Goal: Check status: Check status

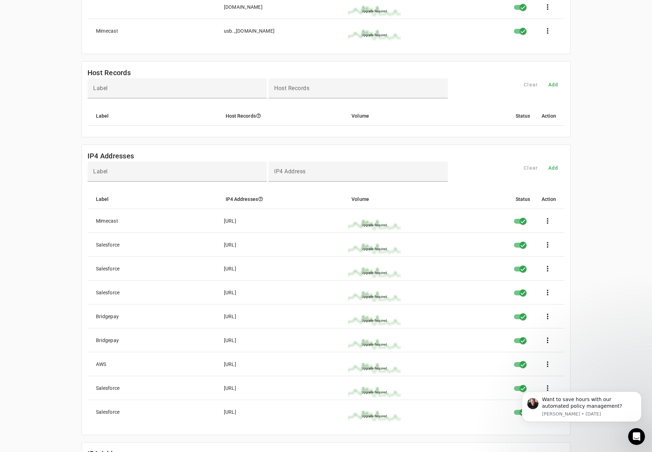
click at [35, 51] on div "[DOMAIN_NAME] Settings Contact Fraudmarc notification_important Settings SPF DK…" at bounding box center [326, 129] width 652 height 1164
